Goal: Task Accomplishment & Management: Manage account settings

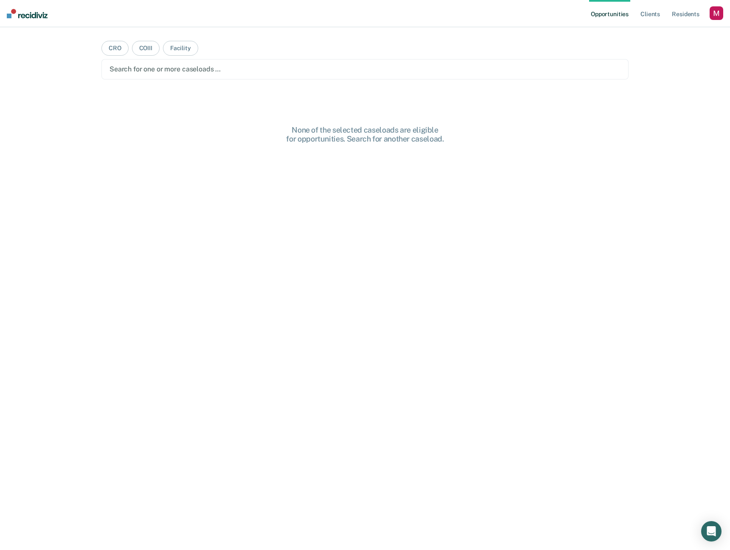
click at [717, 15] on div "button" at bounding box center [717, 13] width 14 height 14
click at [657, 29] on div "Profile How it works Log Out" at bounding box center [683, 45] width 82 height 42
click at [657, 34] on link "Profile" at bounding box center [682, 34] width 68 height 7
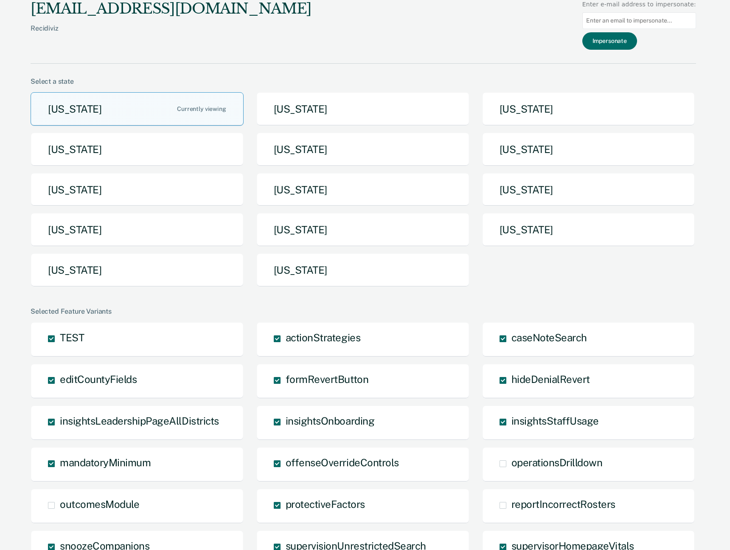
click at [618, 17] on input at bounding box center [640, 20] width 114 height 17
type input "[EMAIL_ADDRESS][DOMAIN_NAME]"
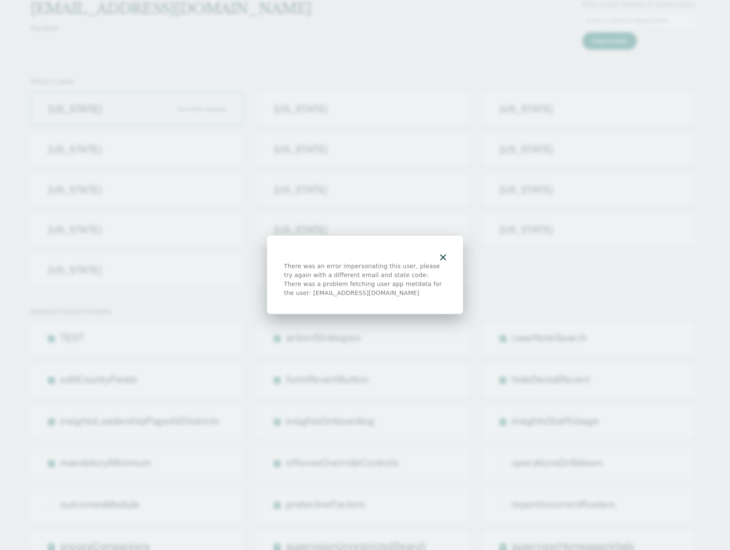
click at [443, 259] on icon "button" at bounding box center [443, 257] width 6 height 6
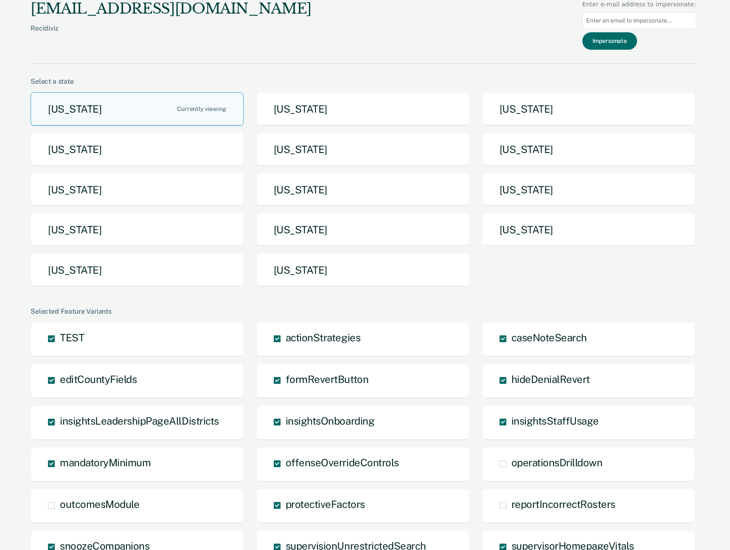
click at [601, 16] on input at bounding box center [640, 20] width 114 height 17
click at [388, 38] on div "[EMAIL_ADDRESS][DOMAIN_NAME] Recidiviz Enter e-mail address to impersonate: Imp…" at bounding box center [364, 32] width 666 height 64
